Goal: Find specific page/section: Find specific page/section

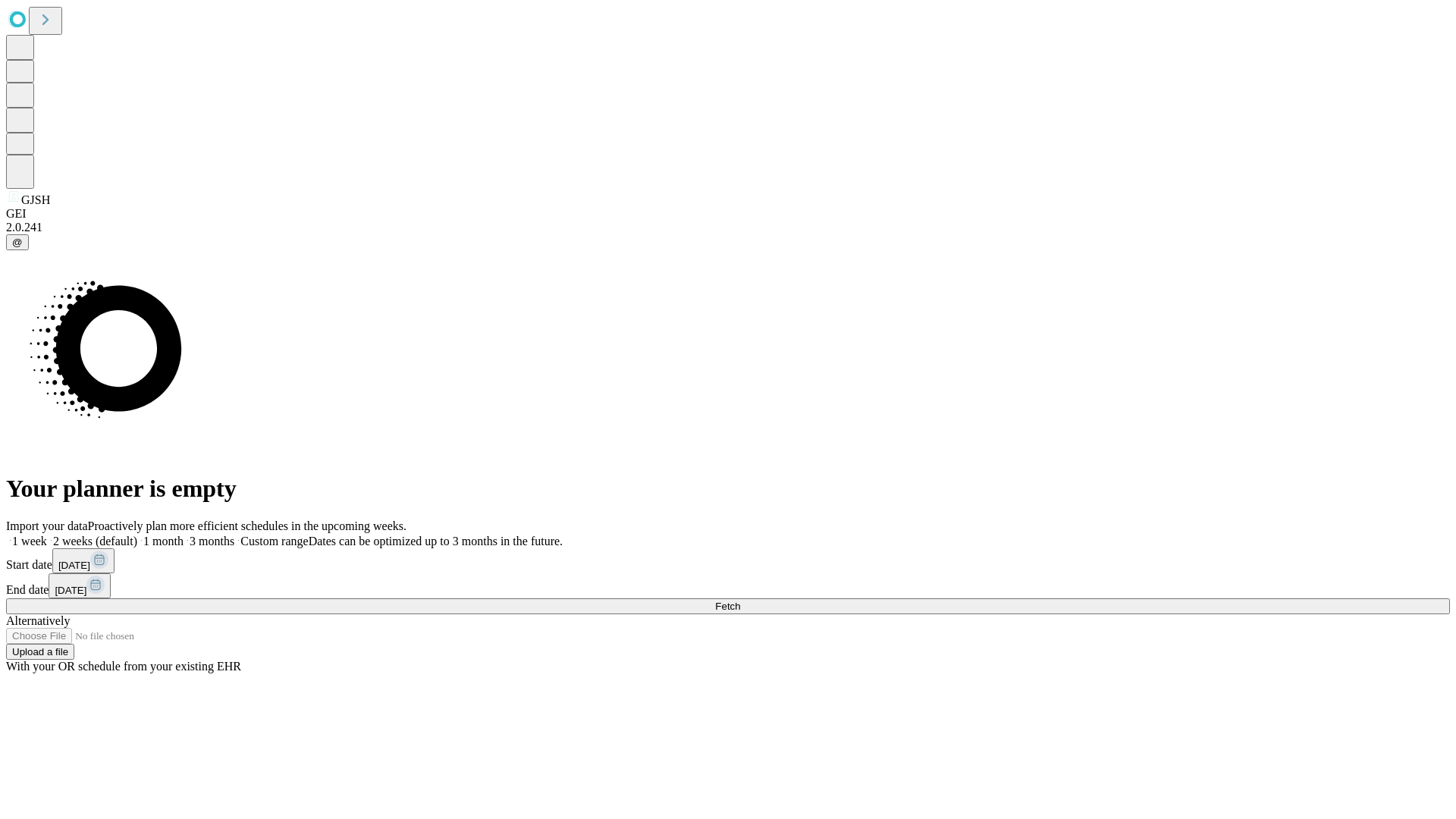
click at [740, 601] on span "Fetch" at bounding box center [728, 606] width 25 height 11
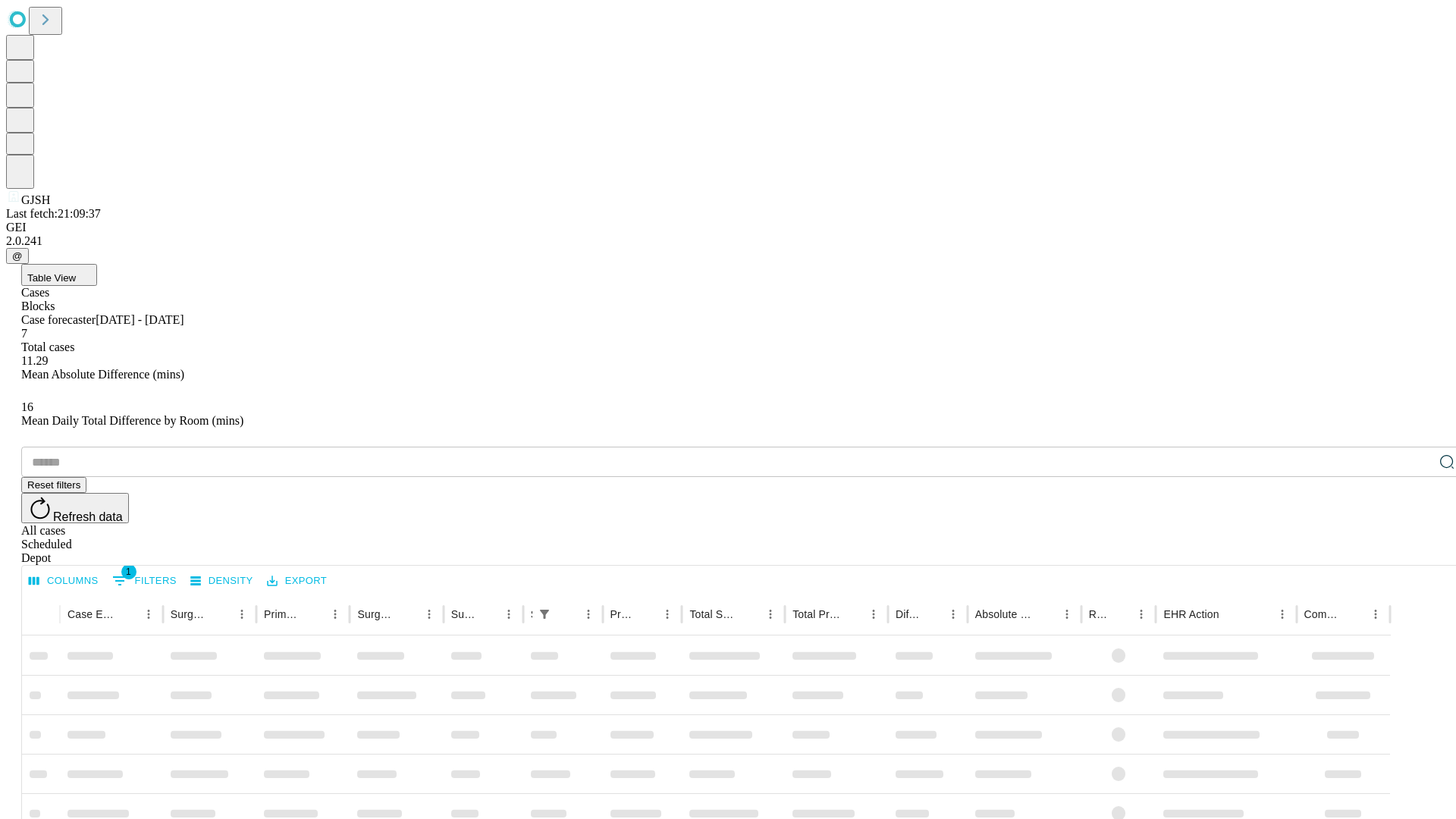
click at [1417, 551] on div "Depot" at bounding box center [742, 558] width 1444 height 14
